Goal: Information Seeking & Learning: Learn about a topic

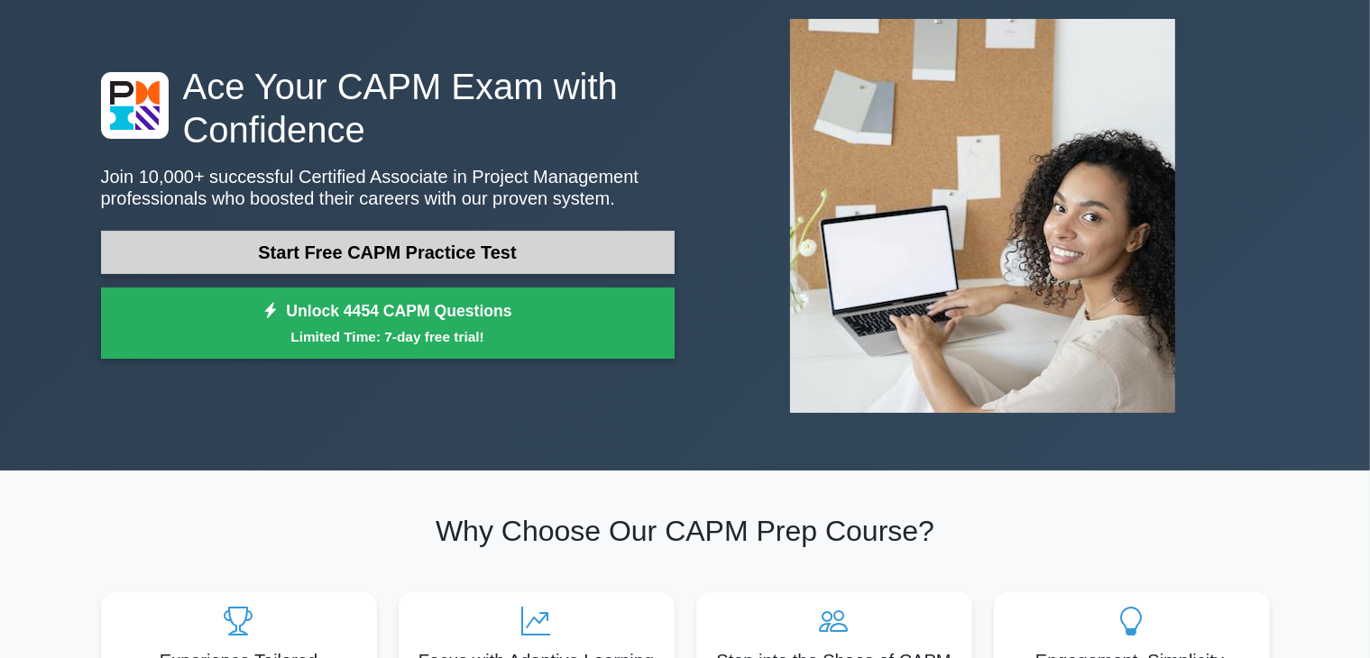
click at [478, 257] on link "Start Free CAPM Practice Test" at bounding box center [388, 252] width 574 height 43
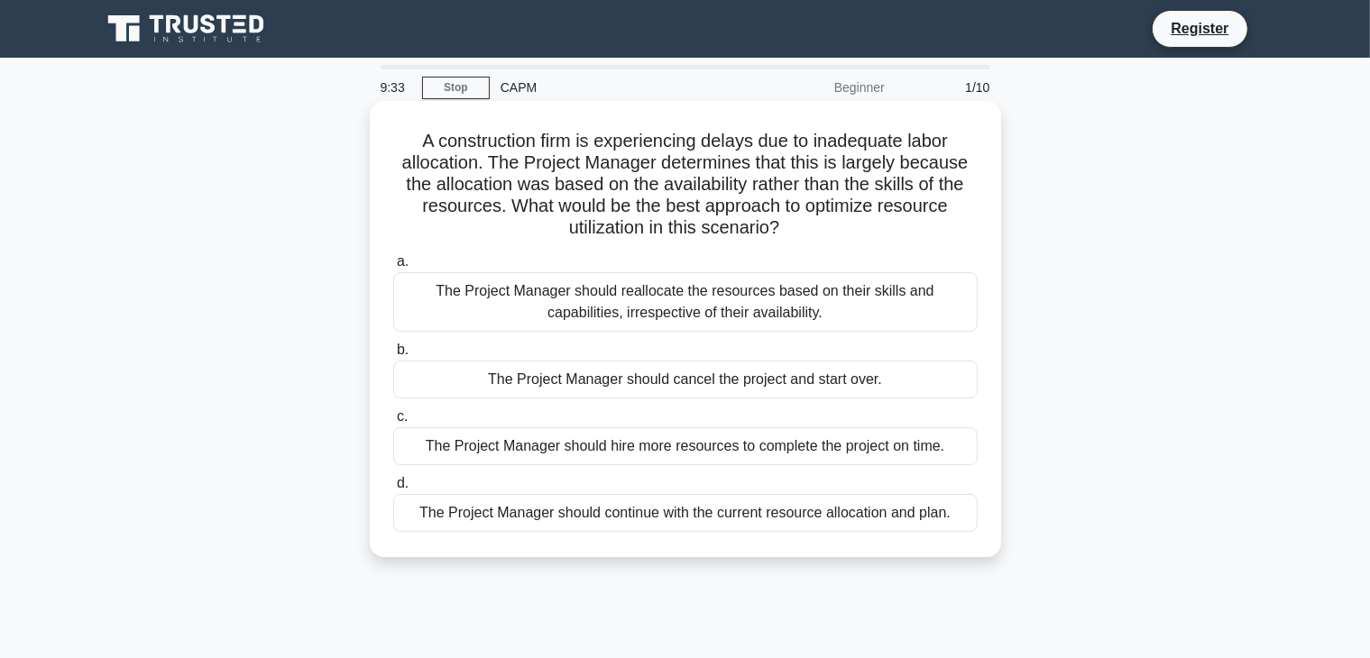
click at [650, 310] on div "The Project Manager should reallocate the resources based on their skills and c…" at bounding box center [685, 302] width 584 height 60
click at [393, 268] on input "a. The Project Manager should reallocate the resources based on their skills an…" at bounding box center [393, 262] width 0 height 12
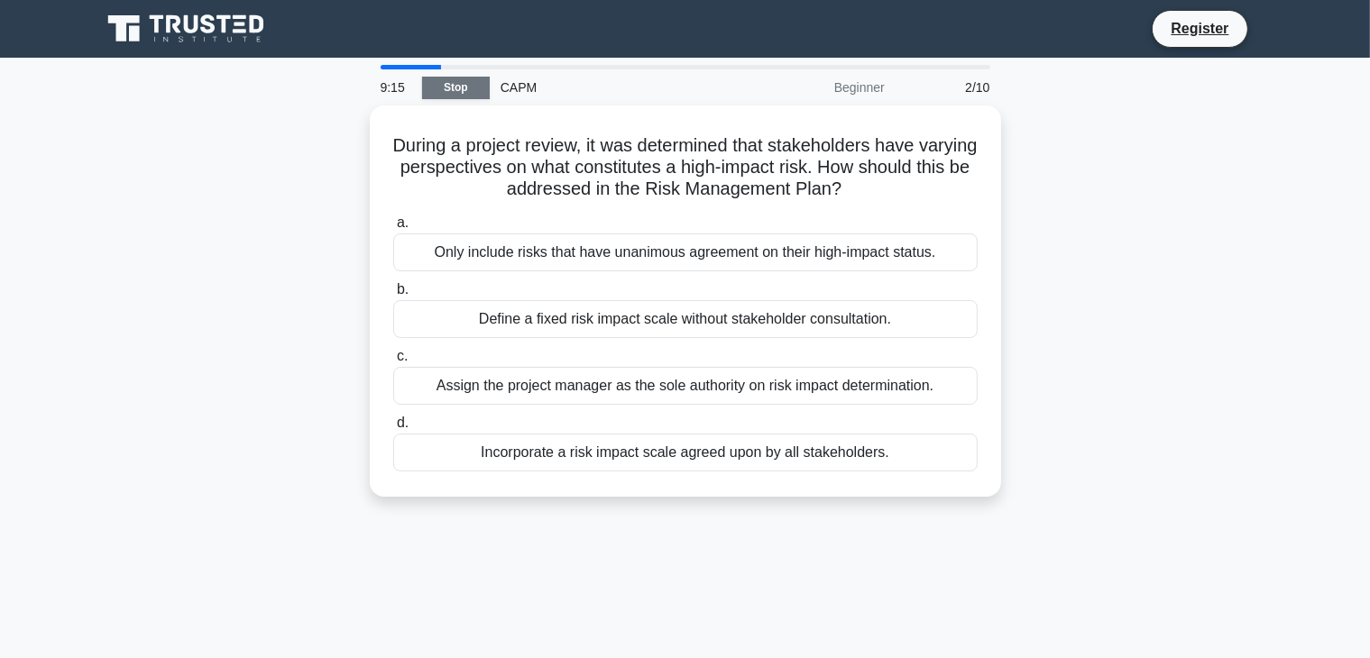
click at [458, 87] on link "Stop" at bounding box center [456, 88] width 68 height 23
